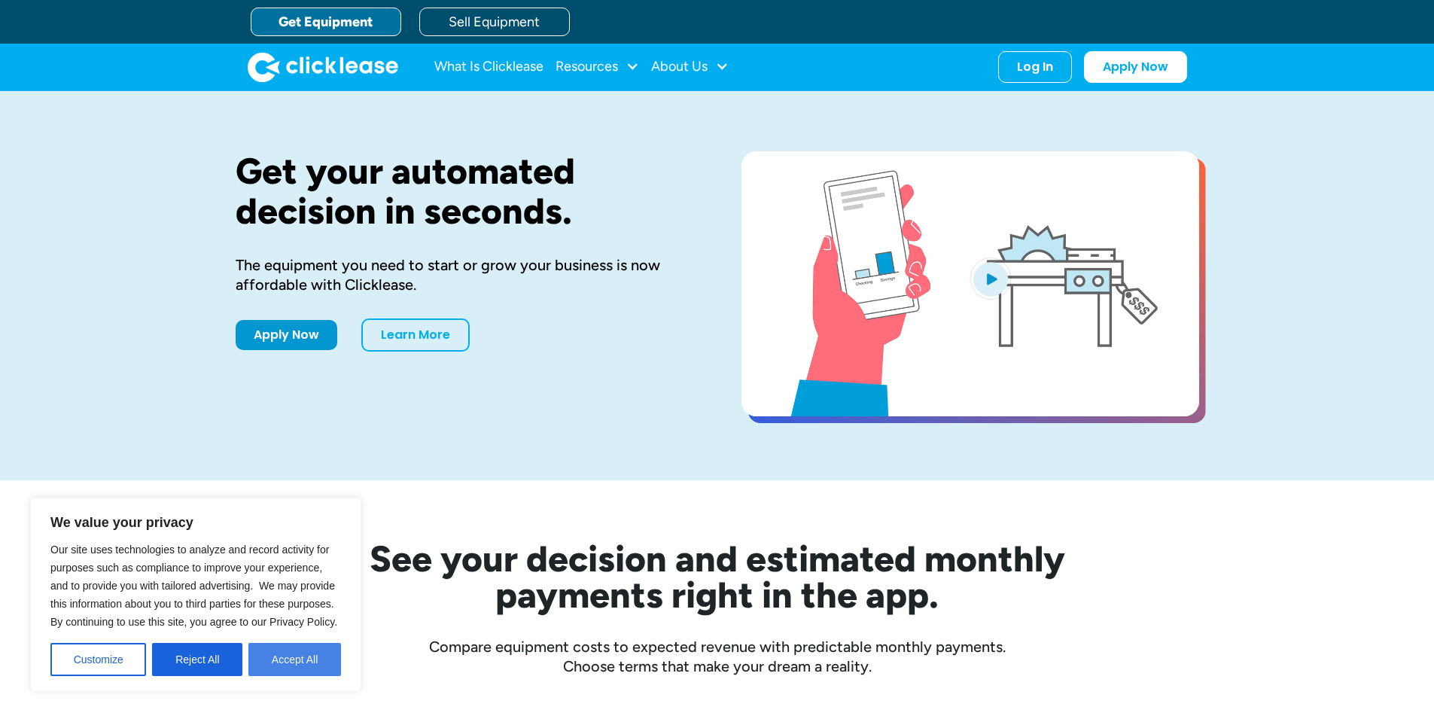
click at [312, 663] on button "Accept All" at bounding box center [294, 659] width 93 height 33
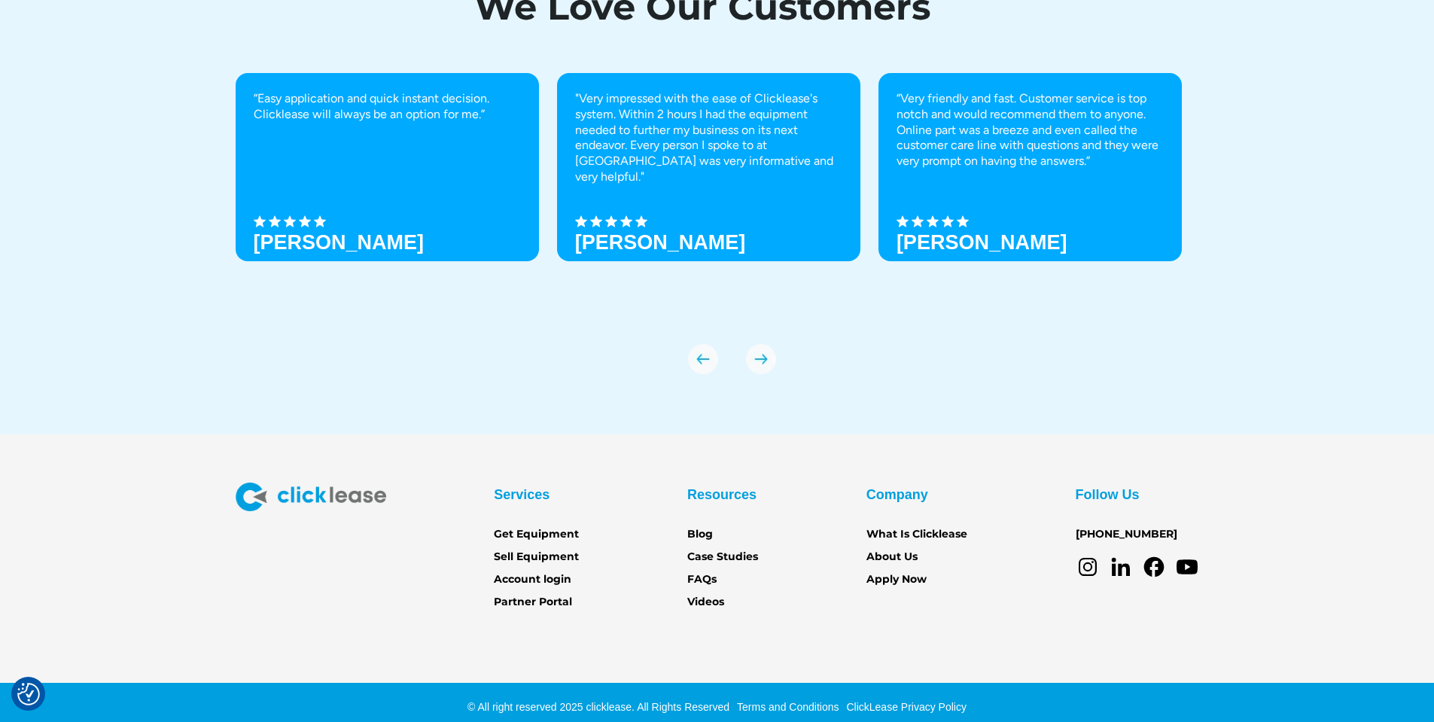
scroll to position [5225, 0]
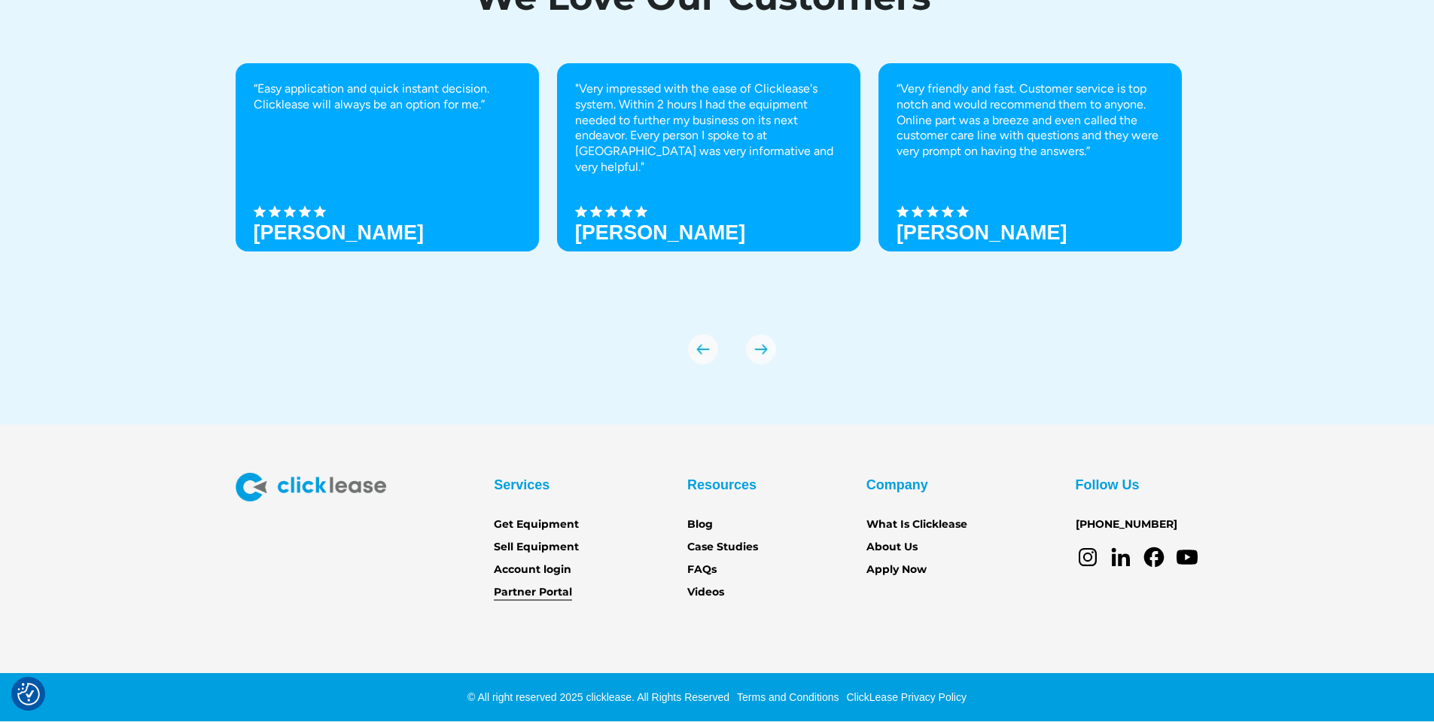
click at [535, 593] on link "Partner Portal" at bounding box center [533, 592] width 78 height 17
click at [544, 545] on link "Sell Equipment" at bounding box center [536, 547] width 85 height 17
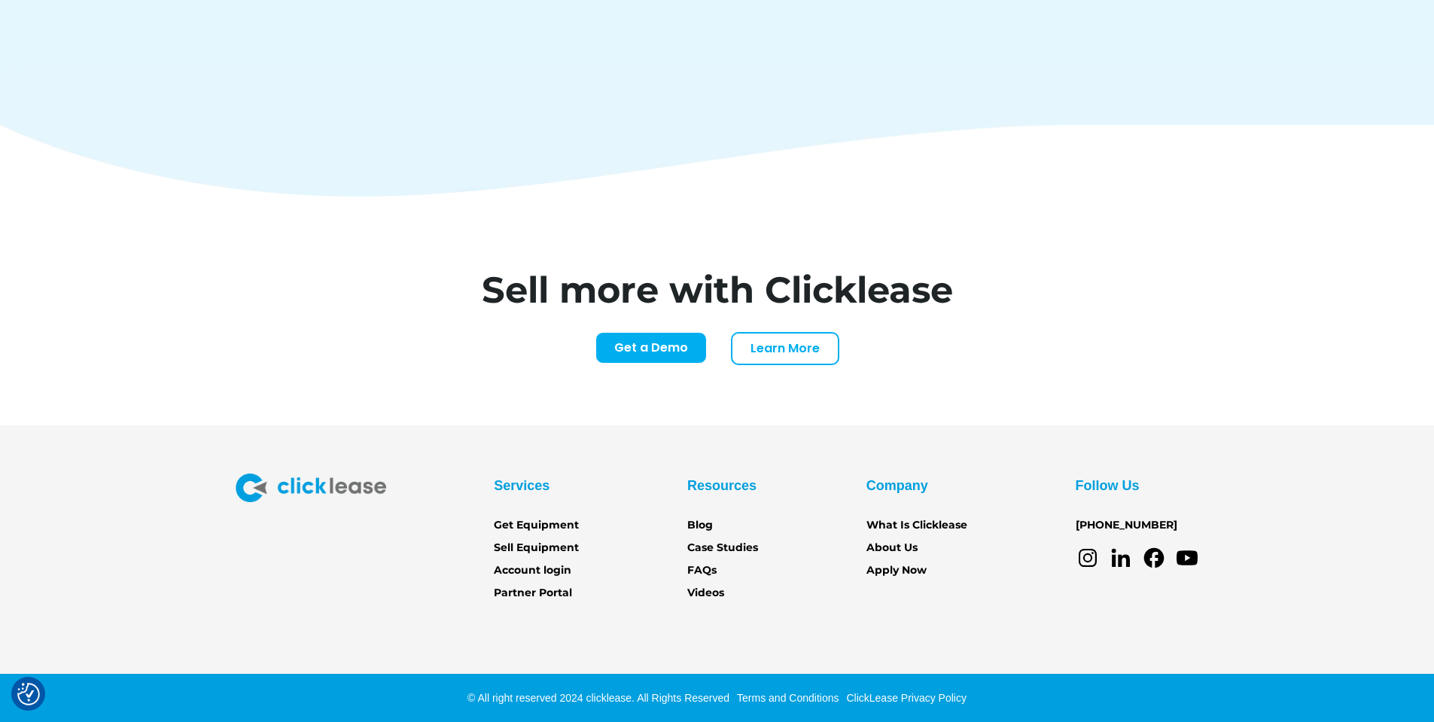
scroll to position [6247, 0]
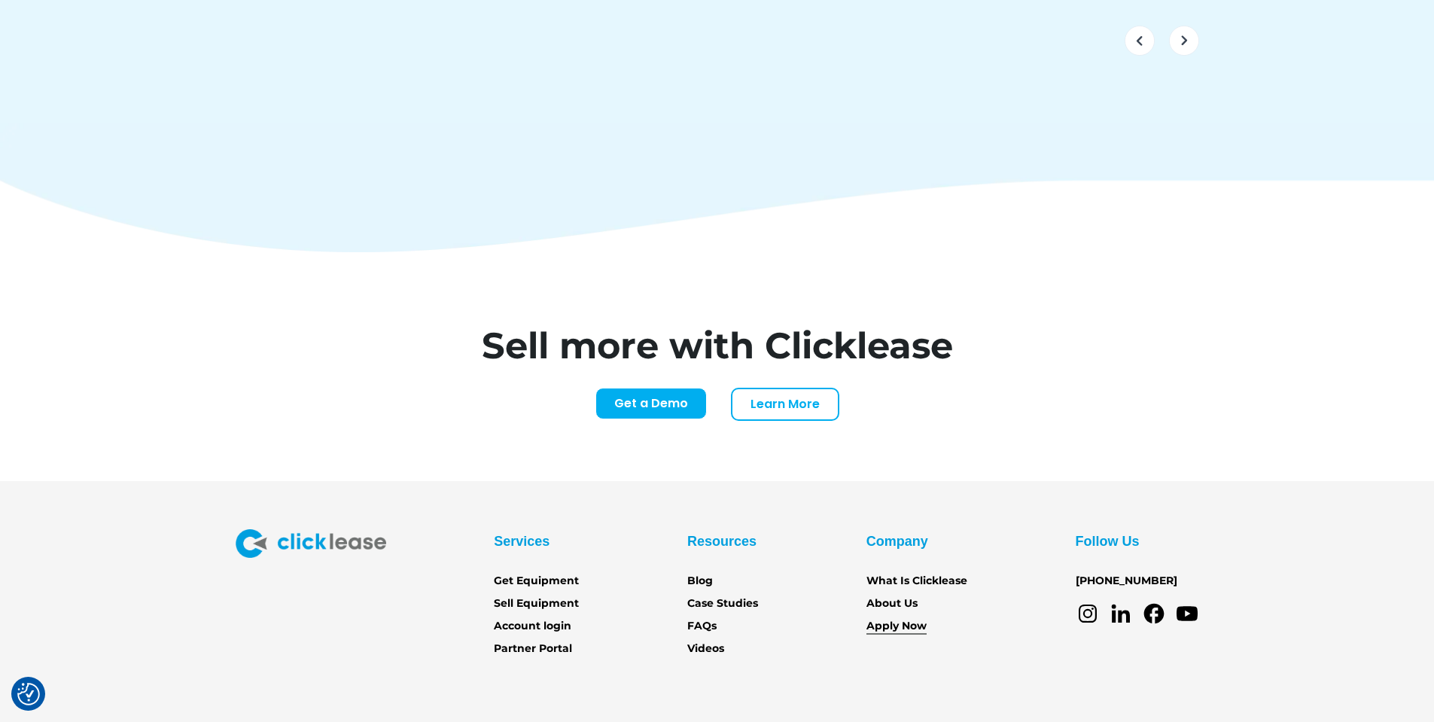
click at [892, 618] on link "Apply Now" at bounding box center [897, 626] width 60 height 17
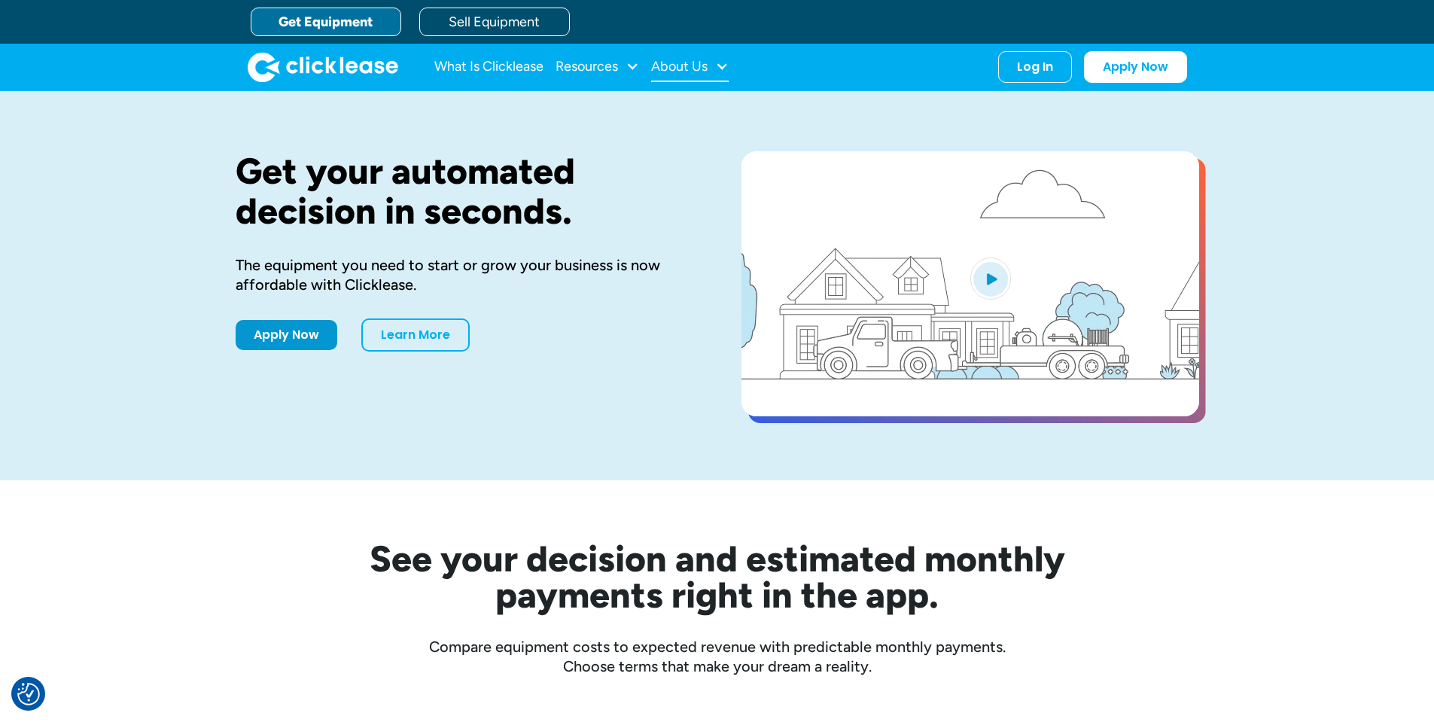
click at [712, 70] on div "About Us" at bounding box center [690, 67] width 78 height 30
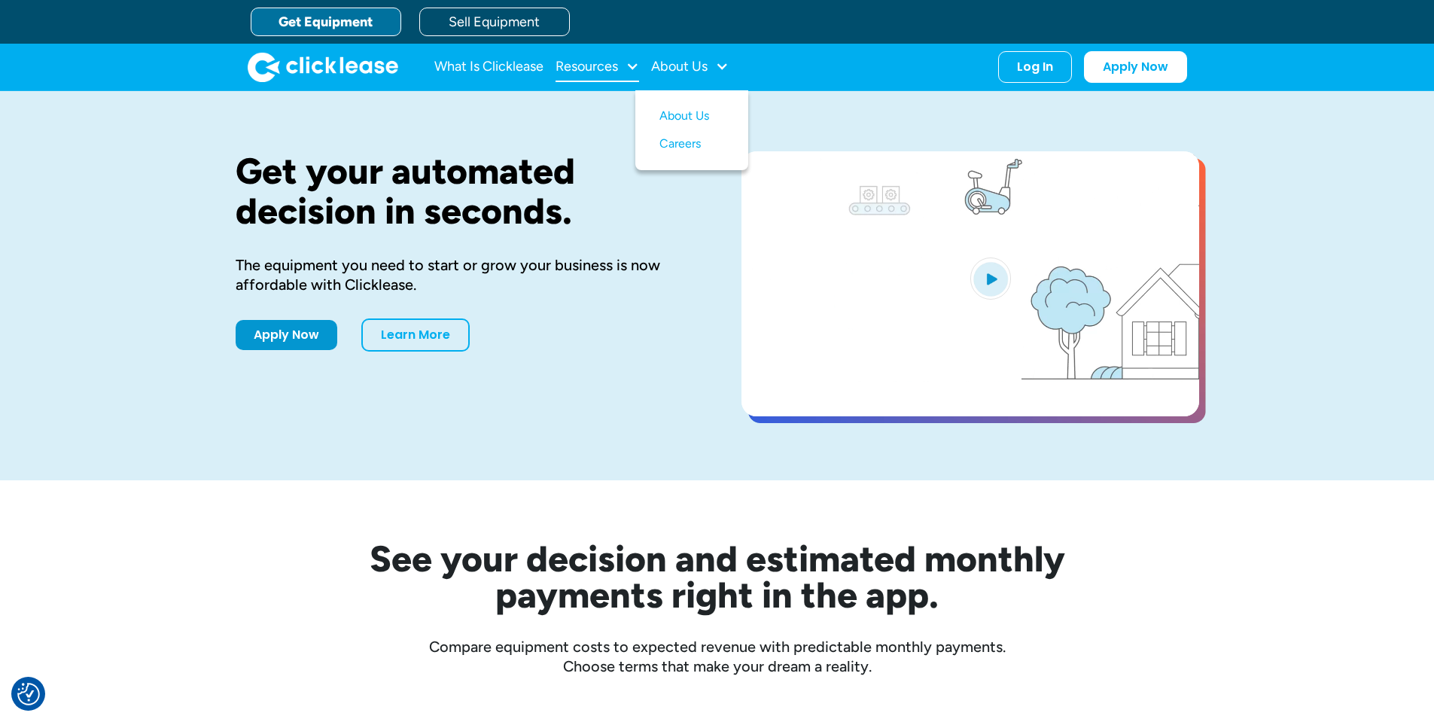
click at [607, 66] on div "Resources" at bounding box center [587, 66] width 62 height 0
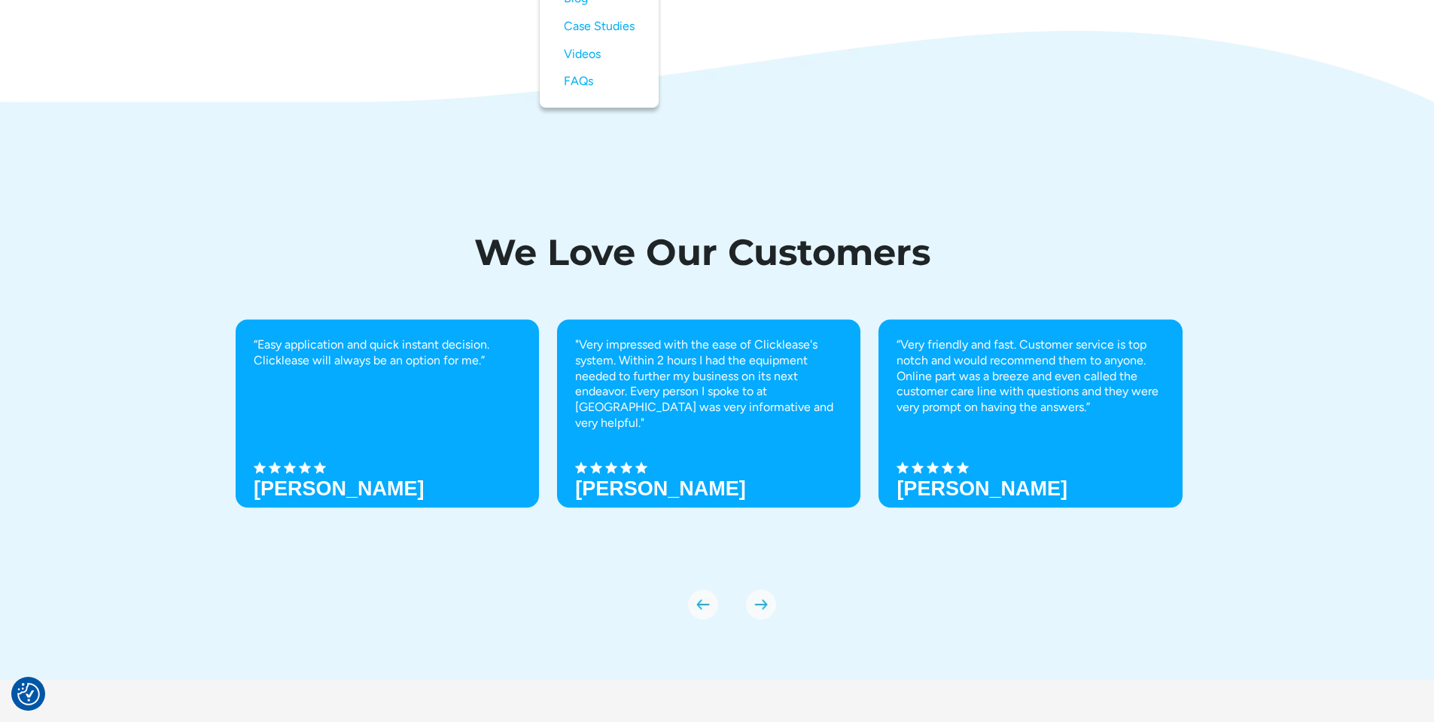
scroll to position [5225, 0]
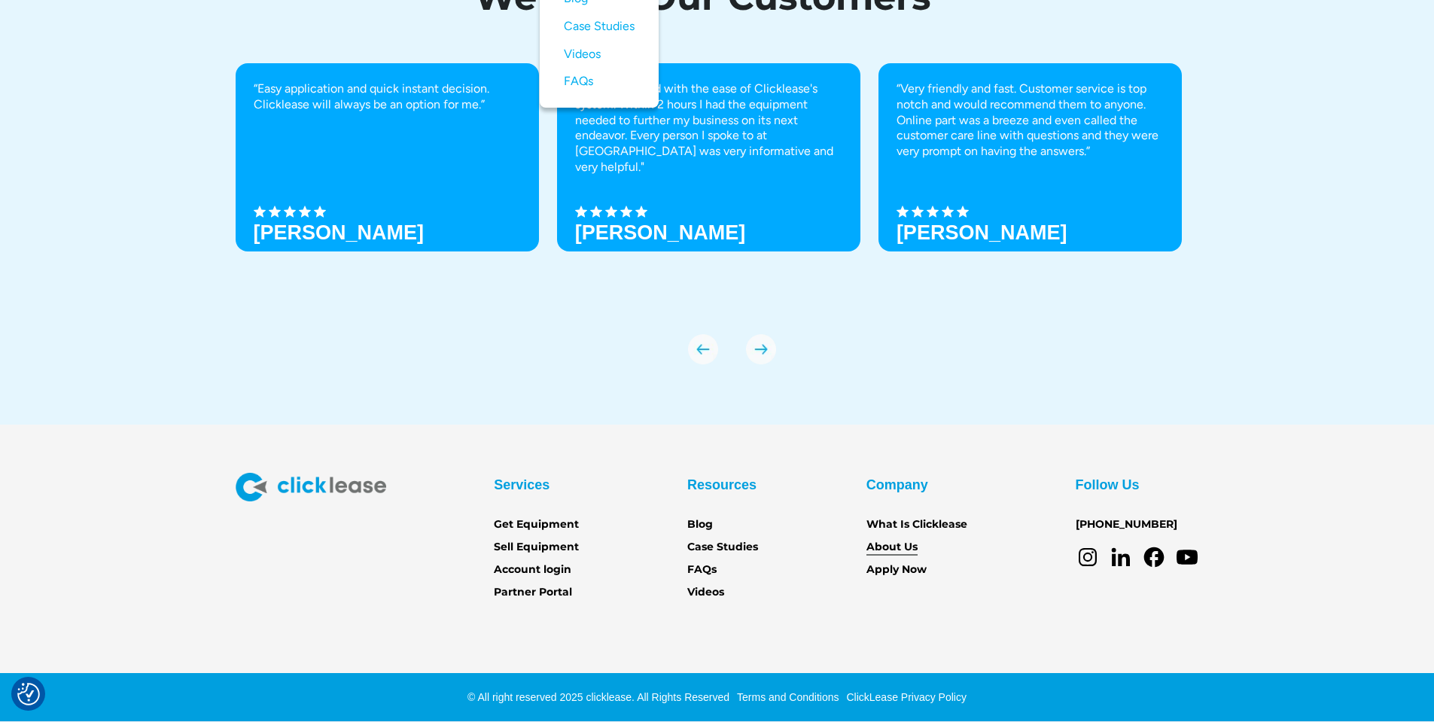
click at [900, 551] on link "About Us" at bounding box center [892, 547] width 51 height 17
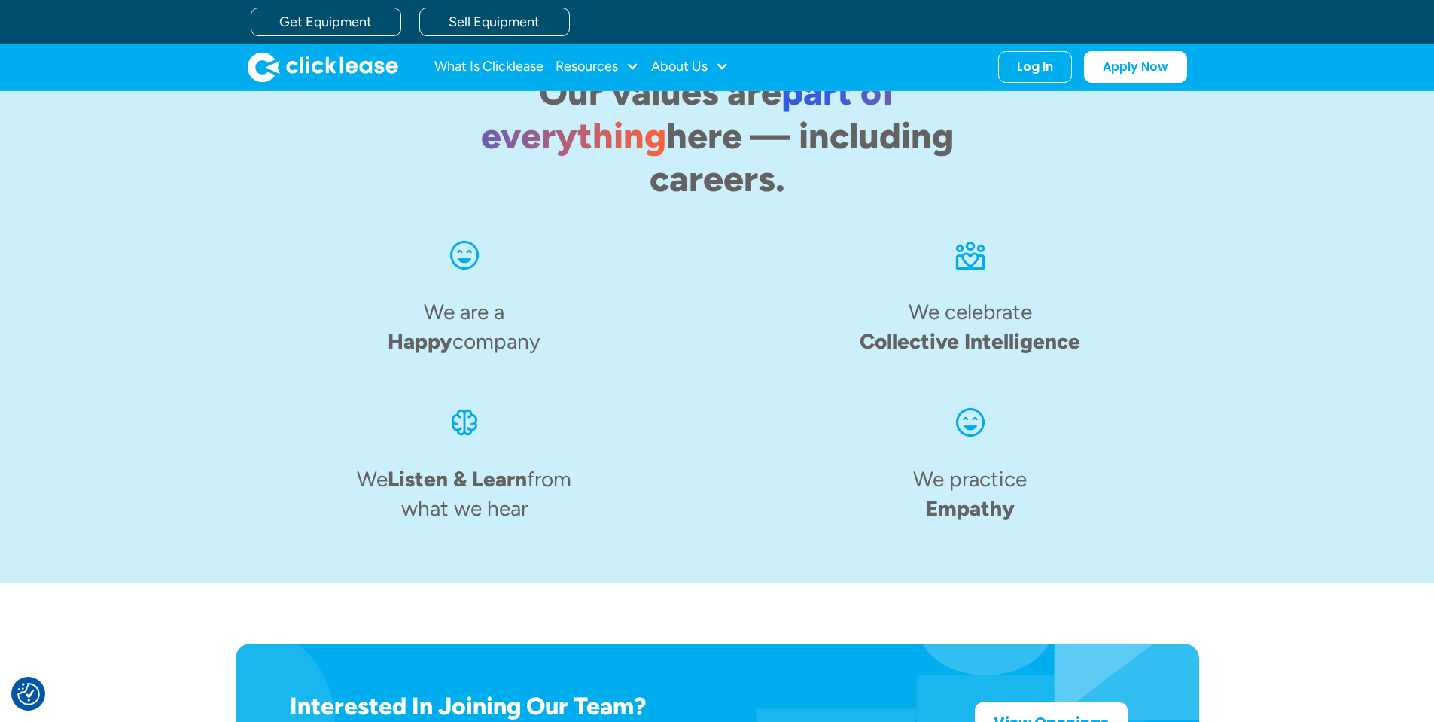
scroll to position [1931, 0]
